Goal: Task Accomplishment & Management: Manage account settings

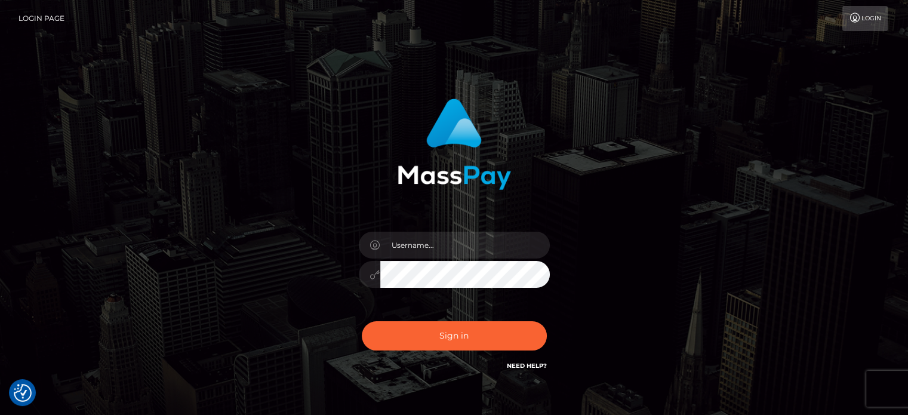
type input "[PERSON_NAME].k"
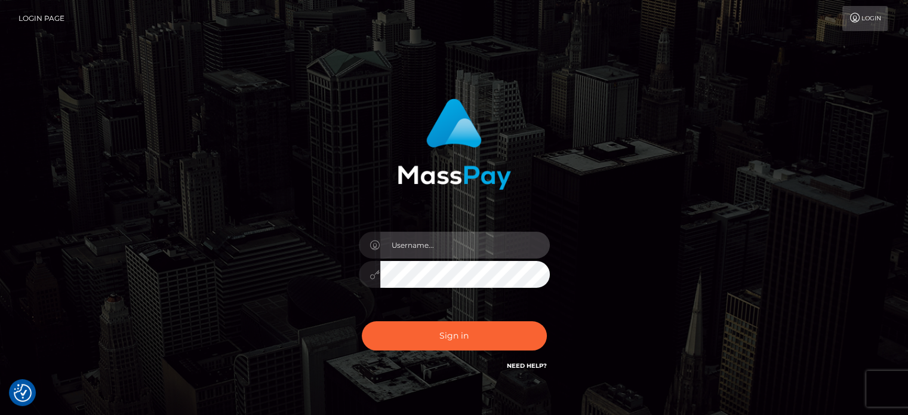
click at [427, 239] on input "text" at bounding box center [465, 245] width 170 height 27
type input "[PERSON_NAME].k"
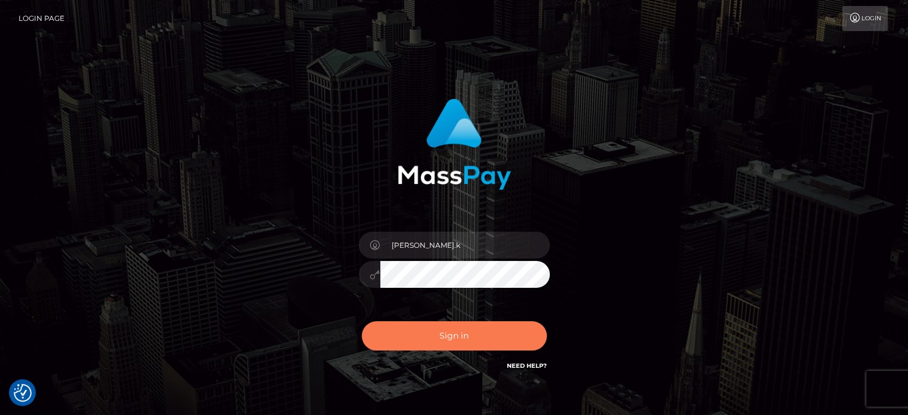
click at [455, 337] on button "Sign in" at bounding box center [454, 335] width 185 height 29
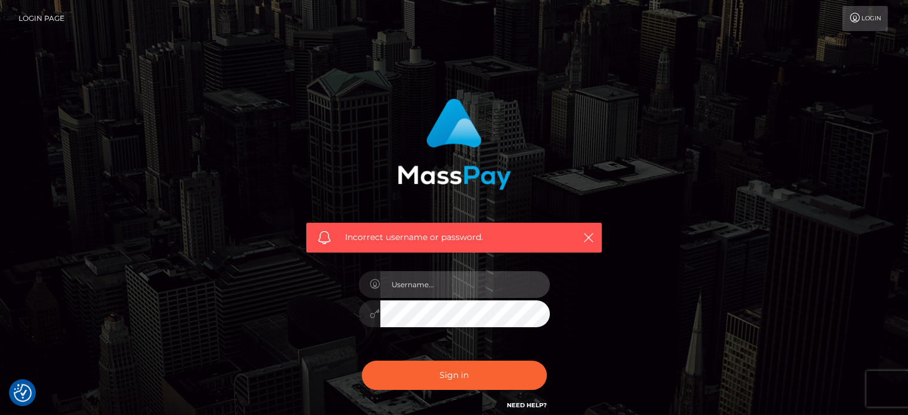
click at [423, 279] on input "text" at bounding box center [465, 284] width 170 height 27
type input "[PERSON_NAME].k"
click at [432, 285] on input "text" at bounding box center [465, 284] width 170 height 27
paste input "gunjan.k"
type input "gunjan.k"
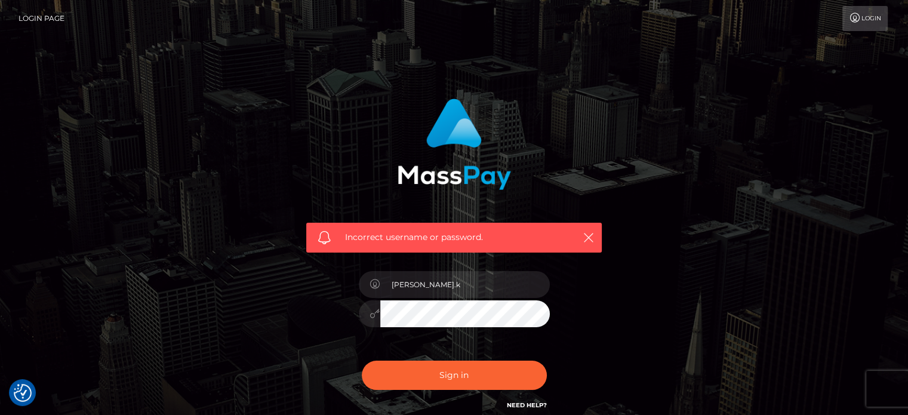
click at [319, 307] on div "Incorrect username or password. gunjan.k" at bounding box center [453, 255] width 313 height 331
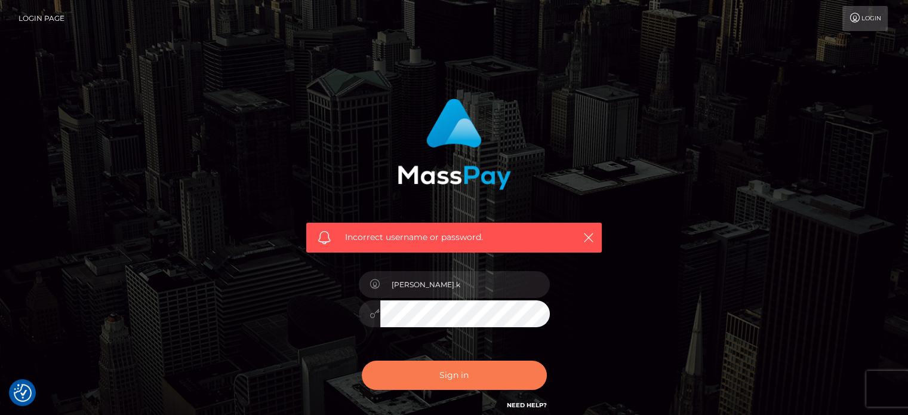
click at [463, 376] on button "Sign in" at bounding box center [454, 375] width 185 height 29
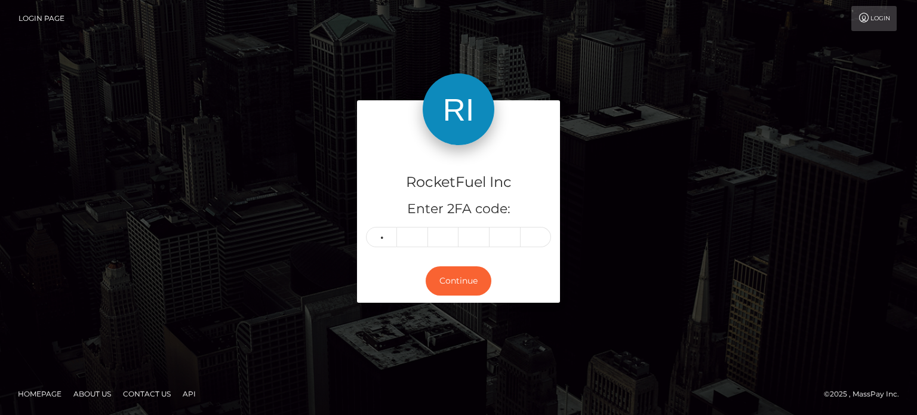
type input "1"
type input "0"
type input "5"
type input "2"
type input "4"
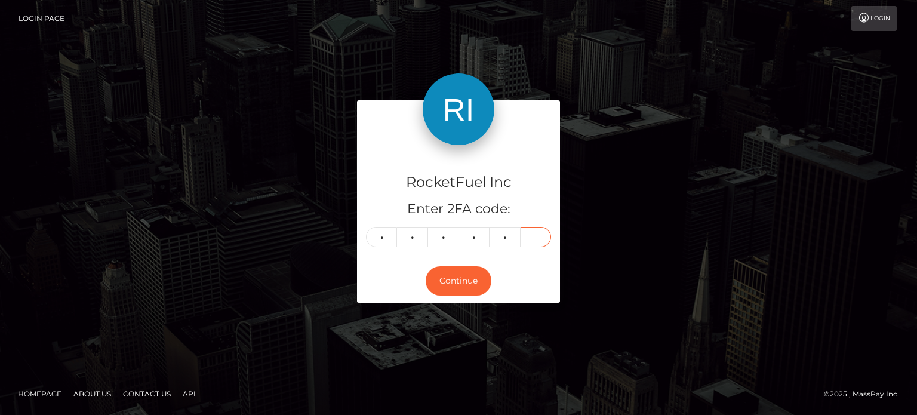
type input "3"
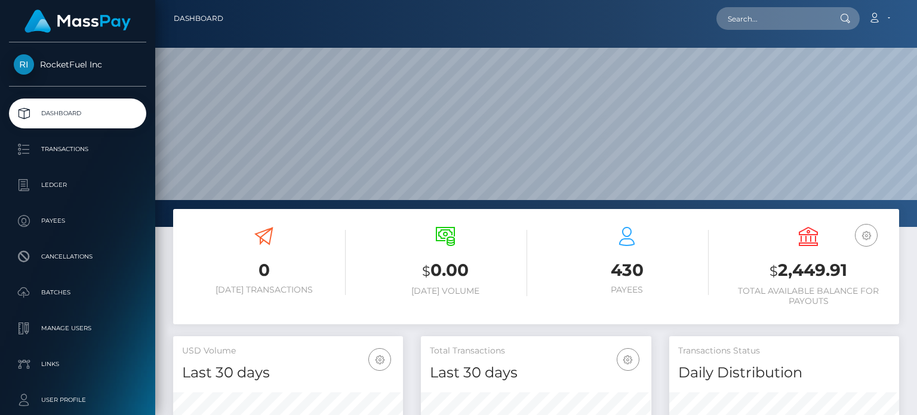
scroll to position [211, 229]
click at [292, 24] on div "Loading... Loading... Account Edit Profile Logout" at bounding box center [566, 18] width 666 height 25
